Goal: Task Accomplishment & Management: Manage account settings

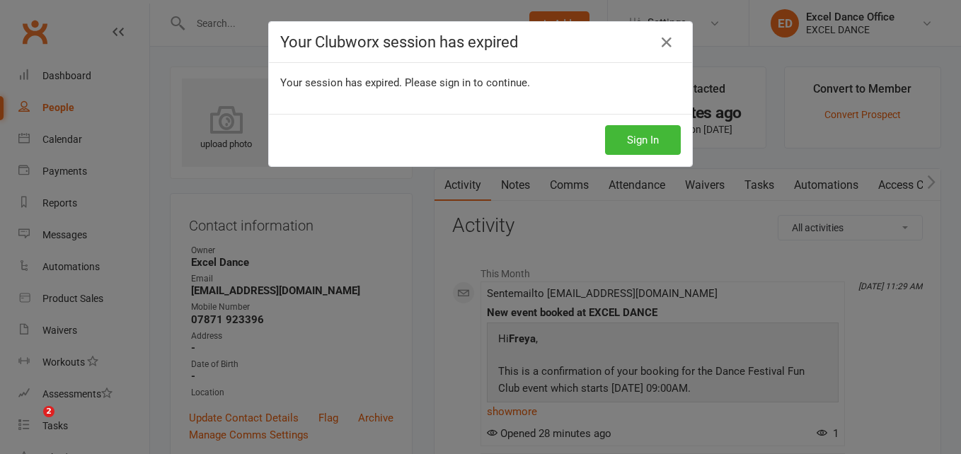
drag, startPoint x: 0, startPoint y: 0, endPoint x: 534, endPoint y: 4, distance: 534.4
click at [663, 38] on icon at bounding box center [666, 42] width 17 height 17
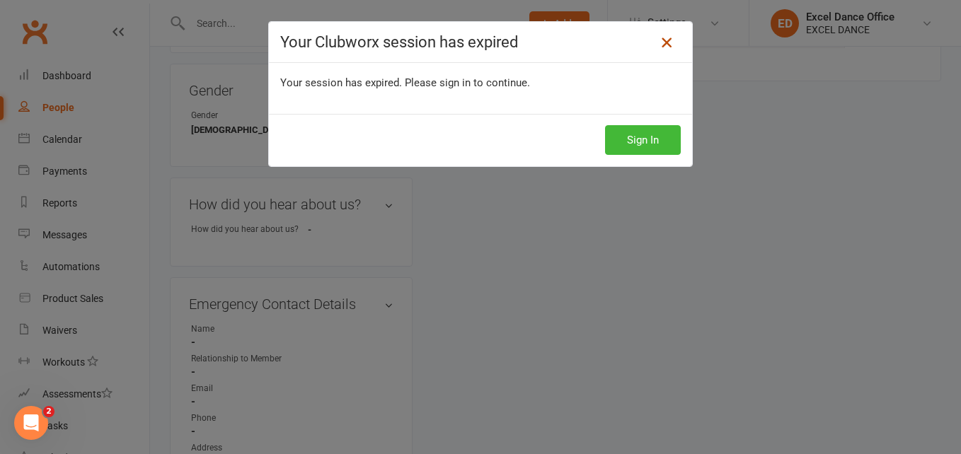
click at [660, 47] on icon at bounding box center [666, 42] width 17 height 17
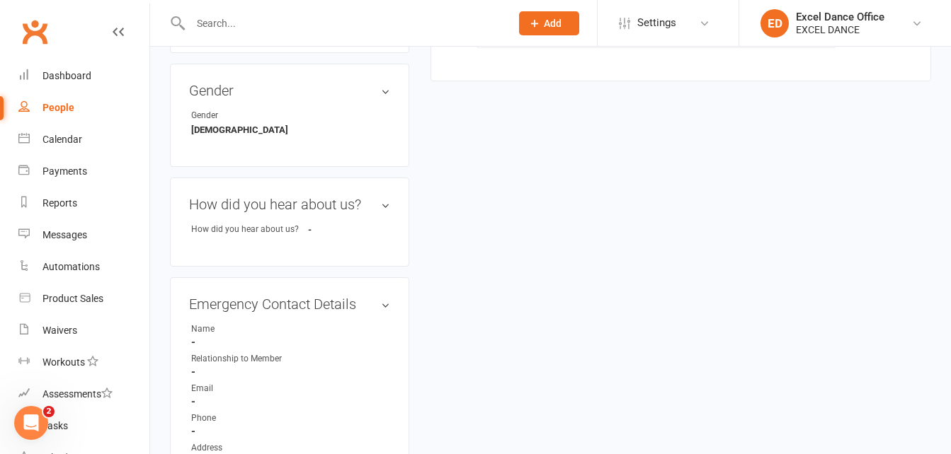
click at [61, 103] on div "People" at bounding box center [58, 107] width 32 height 11
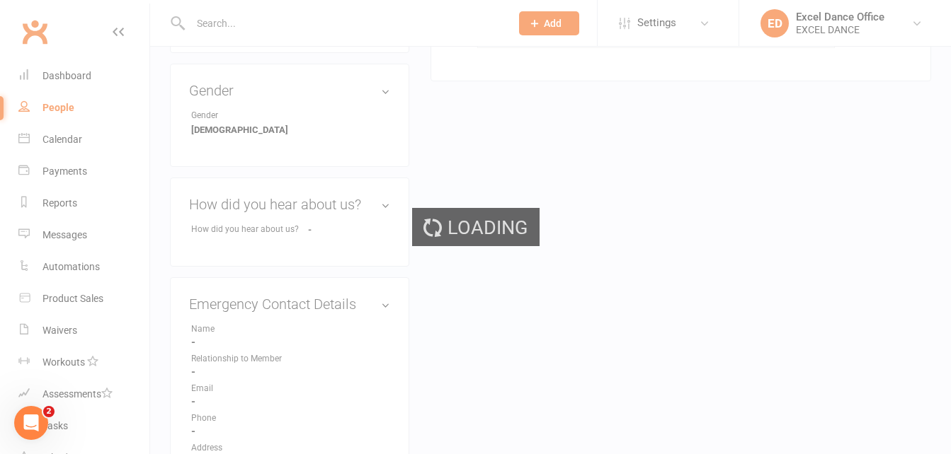
select select "100"
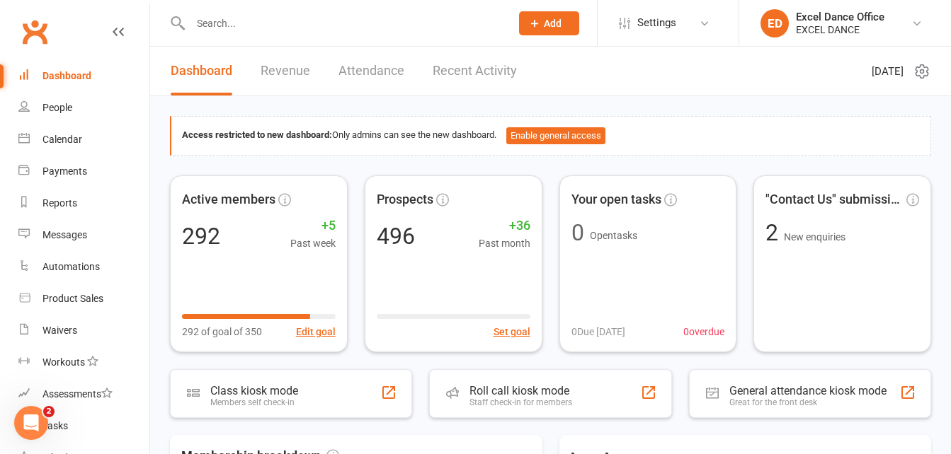
click at [271, 19] on input "text" at bounding box center [343, 23] width 314 height 20
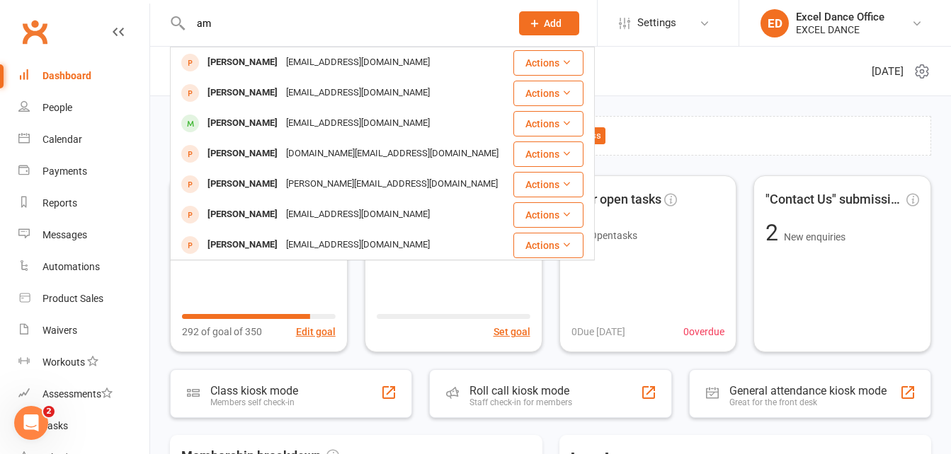
type input "a"
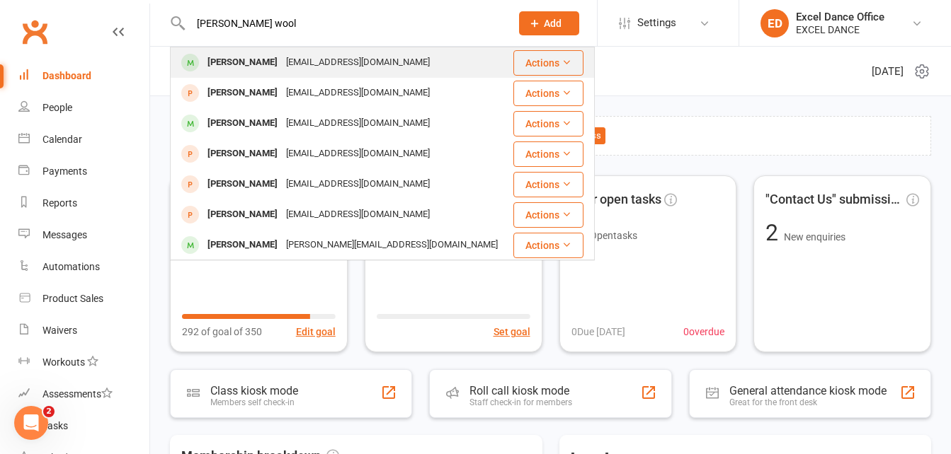
type input "[PERSON_NAME] wool"
click at [307, 64] on div "[EMAIL_ADDRESS][DOMAIN_NAME]" at bounding box center [358, 62] width 152 height 21
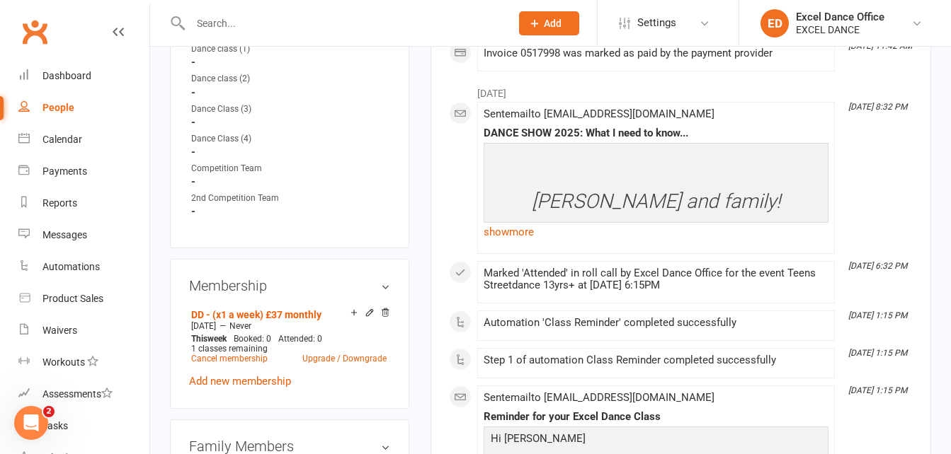
scroll to position [609, 0]
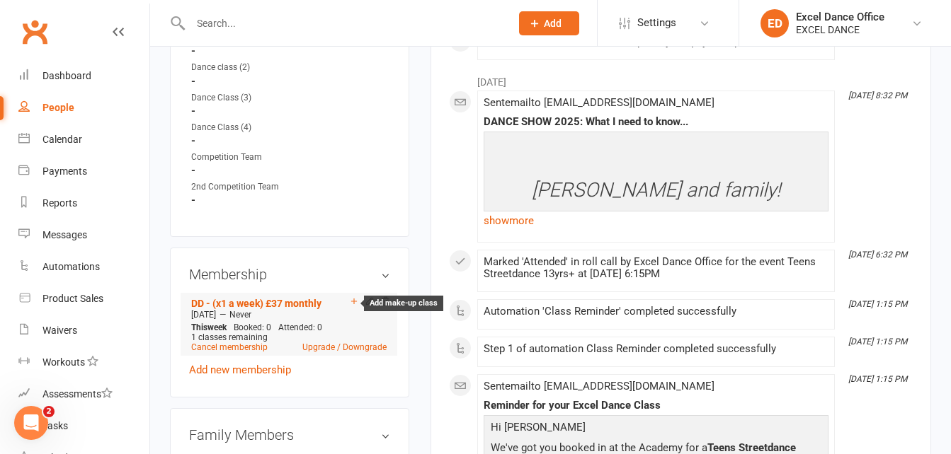
click at [354, 304] on icon at bounding box center [354, 302] width 6 height 6
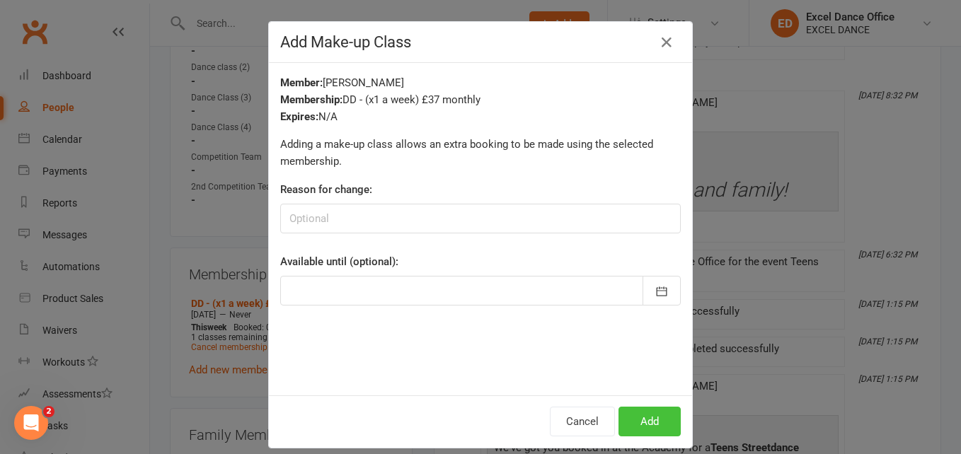
click at [657, 426] on button "Add" at bounding box center [650, 422] width 62 height 30
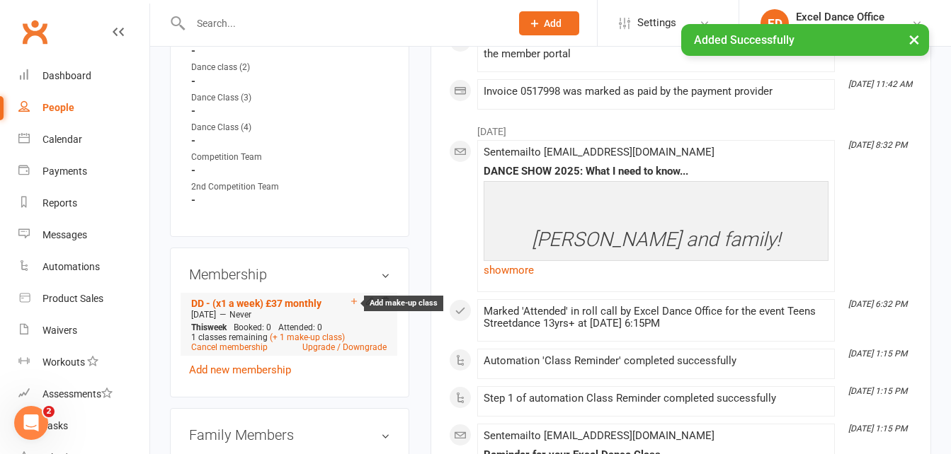
click at [351, 306] on icon at bounding box center [354, 302] width 10 height 10
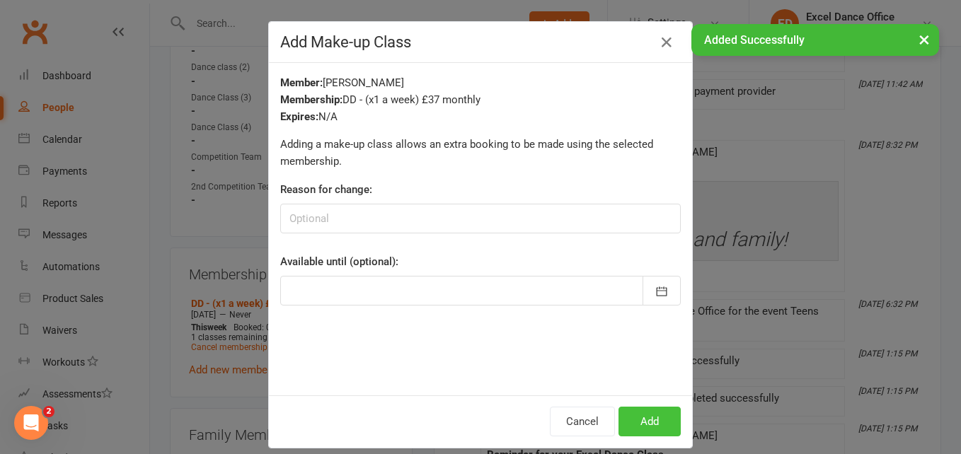
click at [641, 423] on button "Add" at bounding box center [650, 422] width 62 height 30
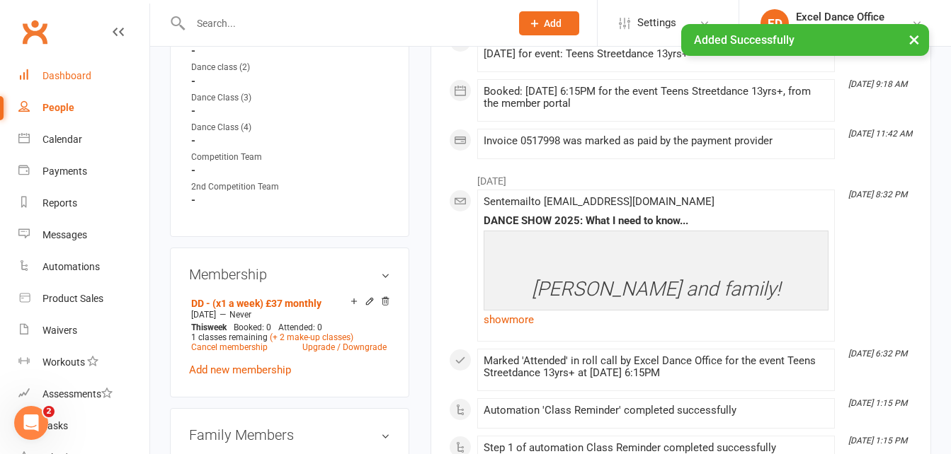
click at [74, 79] on div "Dashboard" at bounding box center [66, 75] width 49 height 11
